Goal: Task Accomplishment & Management: Use online tool/utility

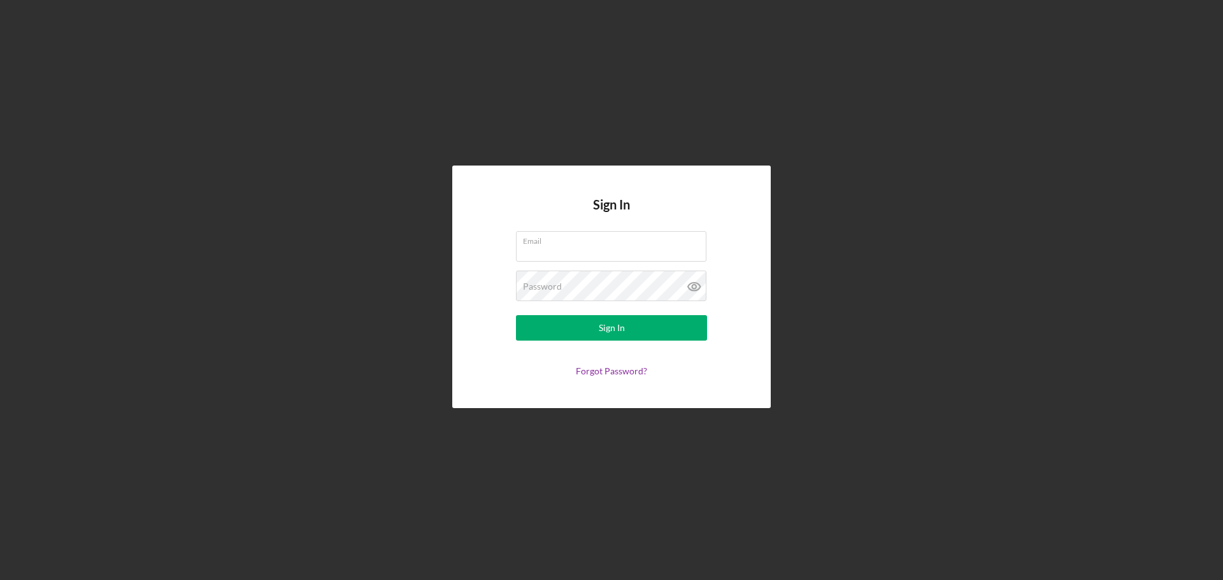
type input "[EMAIL_ADDRESS][DOMAIN_NAME]"
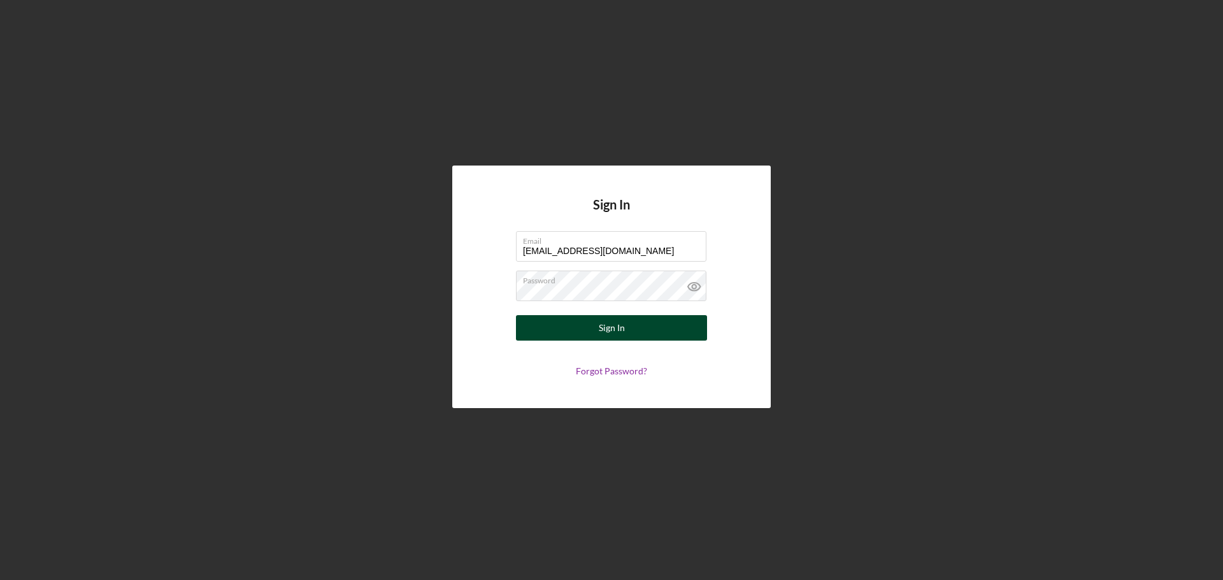
click at [575, 330] on button "Sign In" at bounding box center [611, 327] width 191 height 25
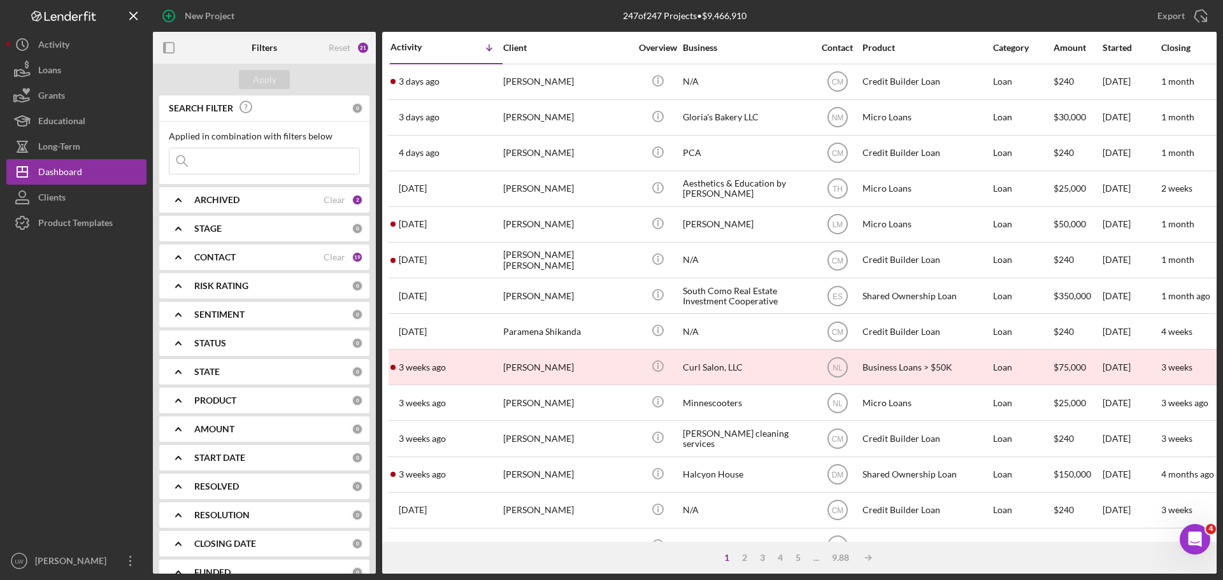
click at [244, 160] on input at bounding box center [264, 160] width 190 height 25
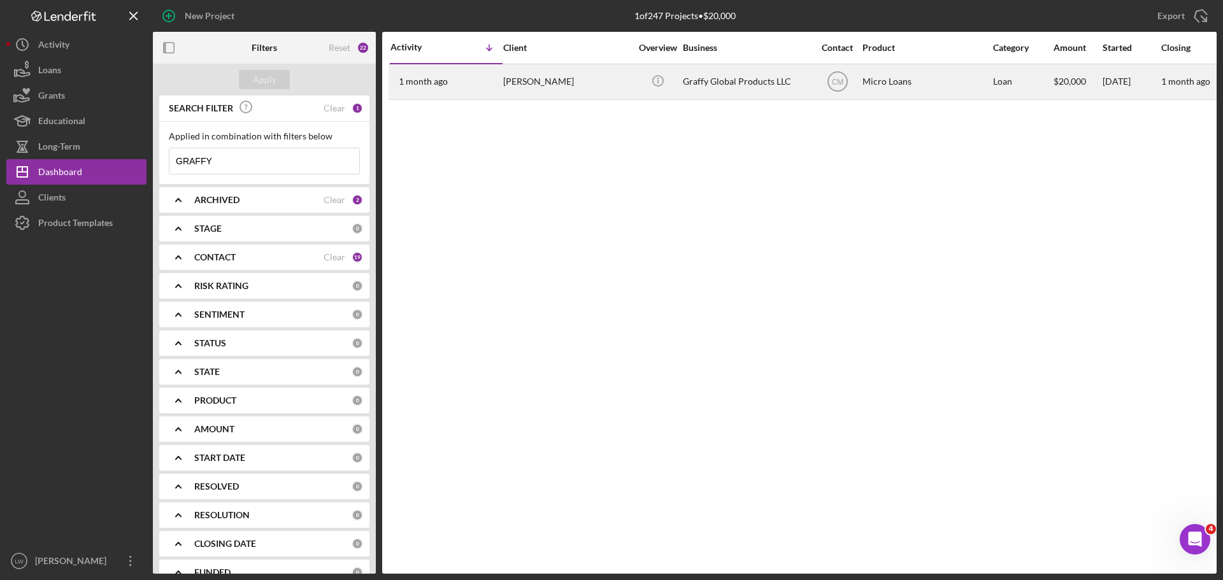
type input "GRAFFY"
click at [515, 80] on div "[PERSON_NAME]" at bounding box center [566, 82] width 127 height 34
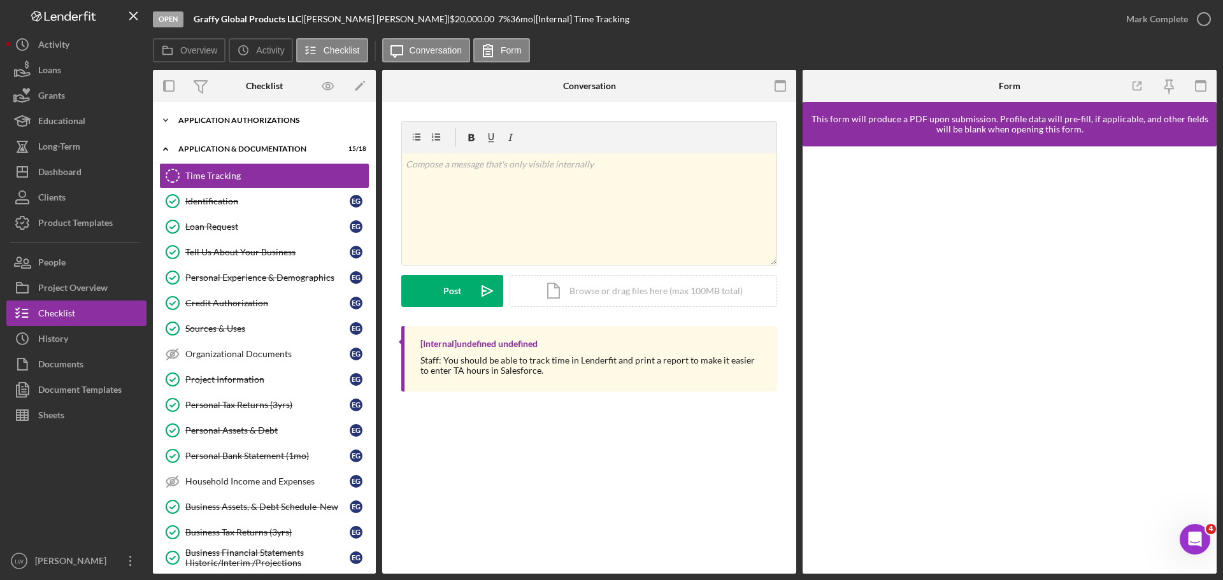
click at [163, 120] on icon "Icon/Expander" at bounding box center [165, 120] width 25 height 25
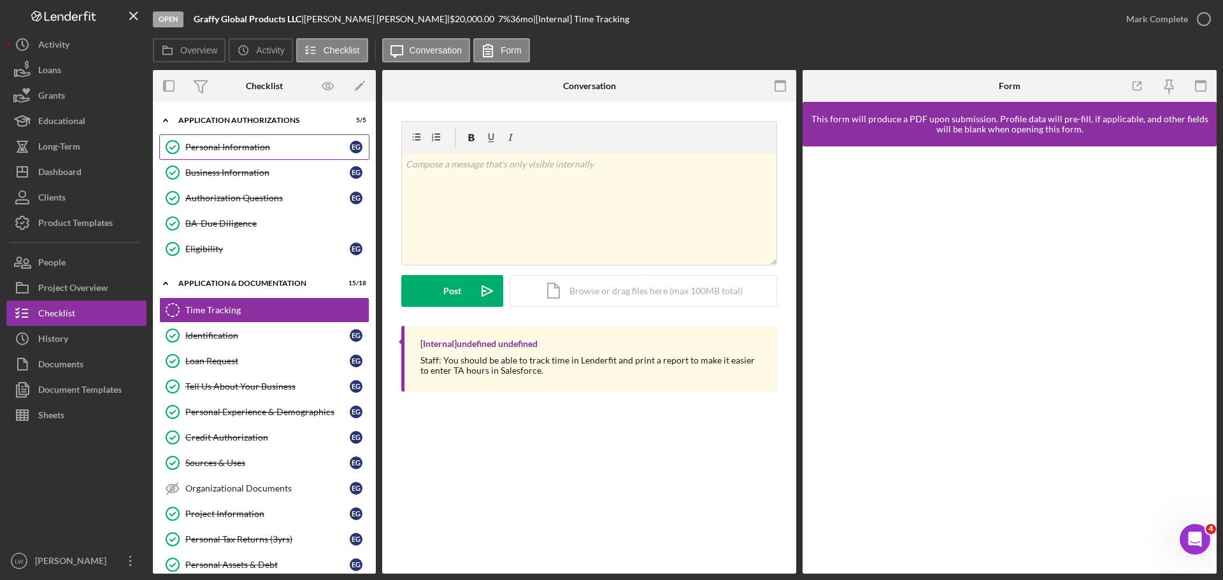
click at [239, 146] on div "Personal Information" at bounding box center [267, 147] width 164 height 10
